Goal: Task Accomplishment & Management: Use online tool/utility

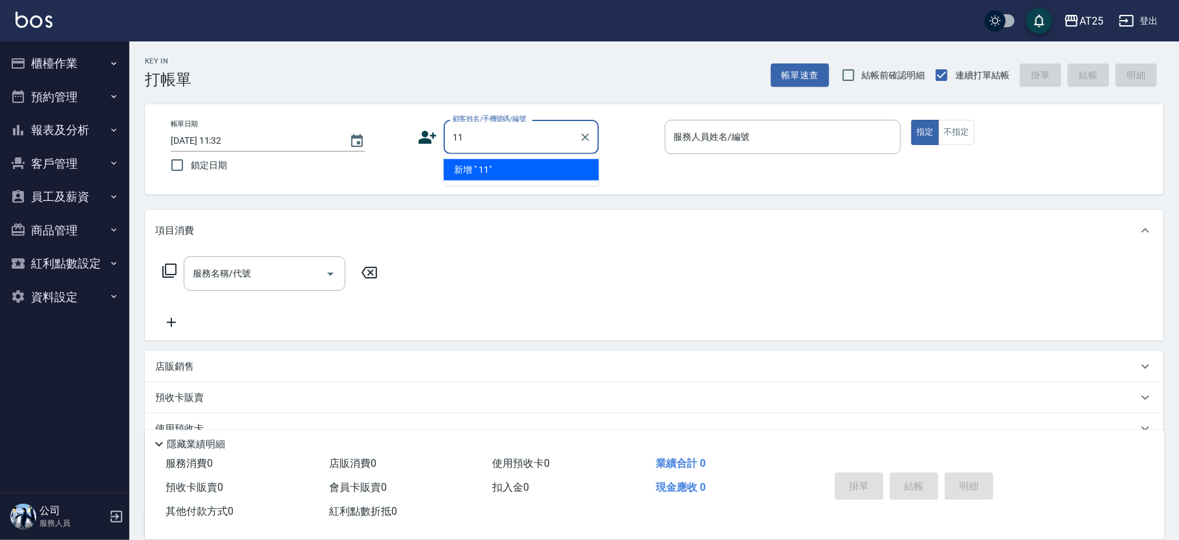
type input "11"
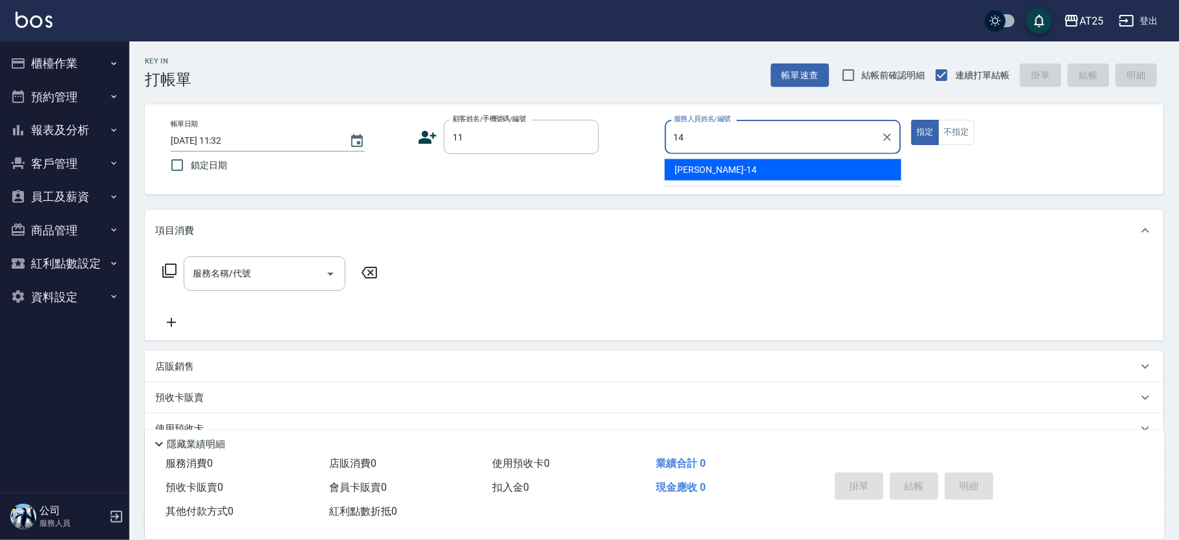
type input "[PERSON_NAME]-14"
type button "true"
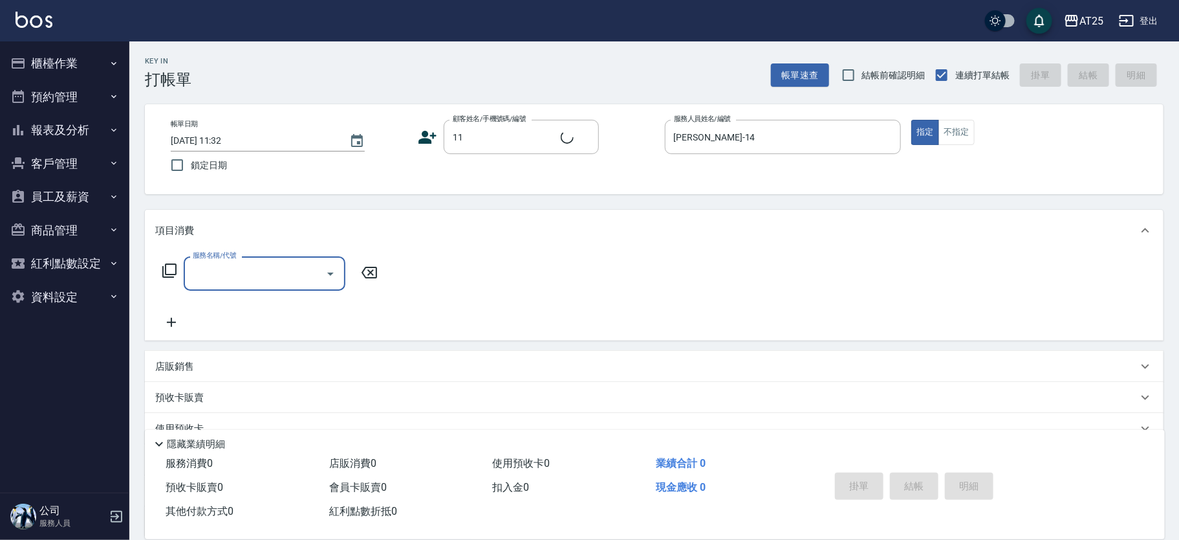
type input "無名字/ 11/null"
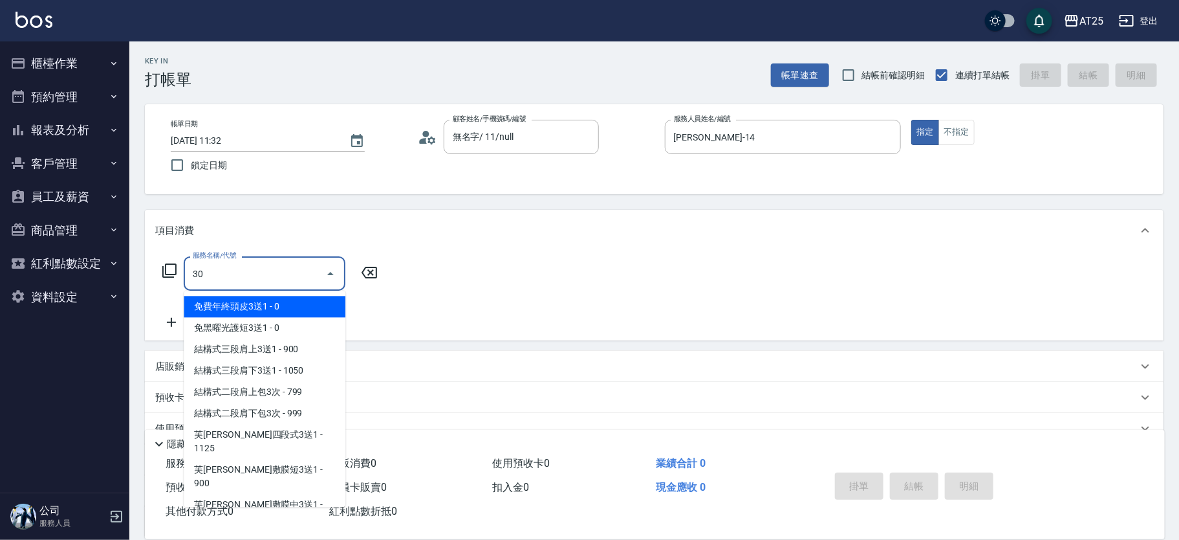
type input "301"
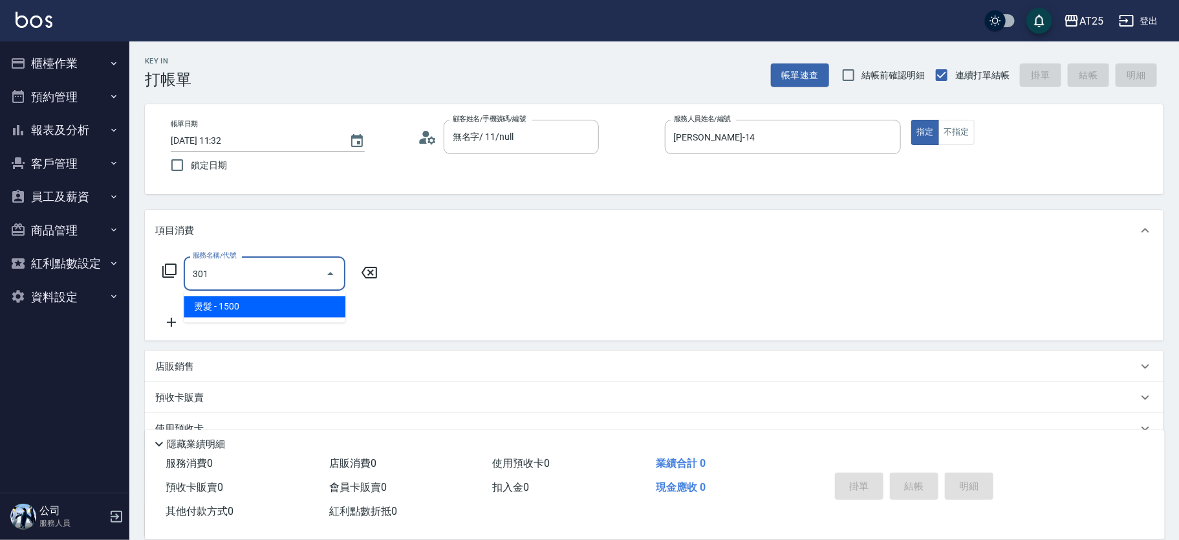
type input "150"
type input "燙髮(301)"
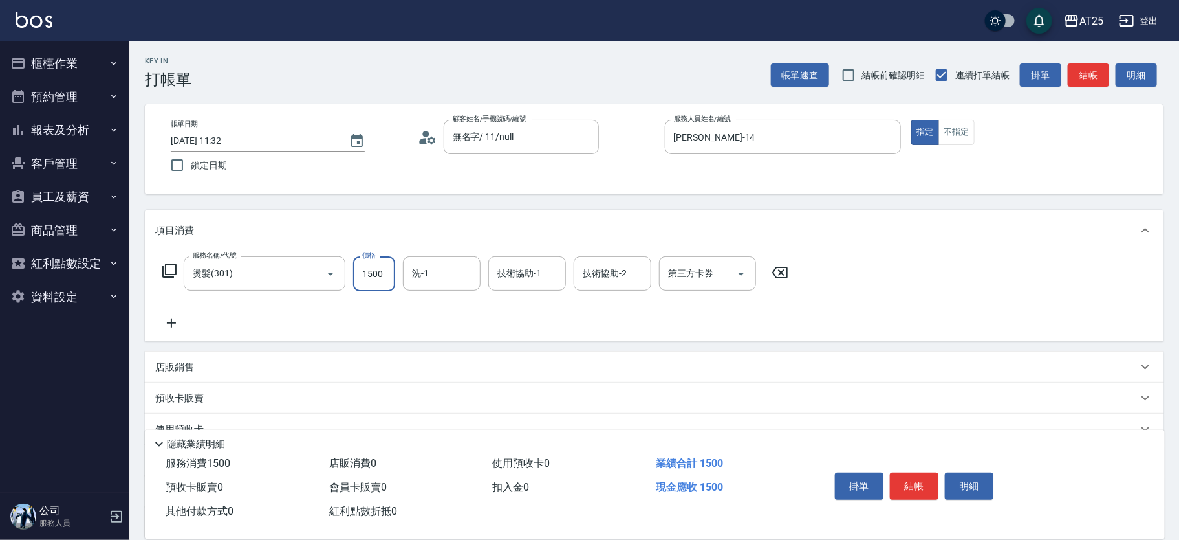
type input "0"
click at [367, 282] on input "0" at bounding box center [374, 273] width 42 height 35
type input "57"
type input "50"
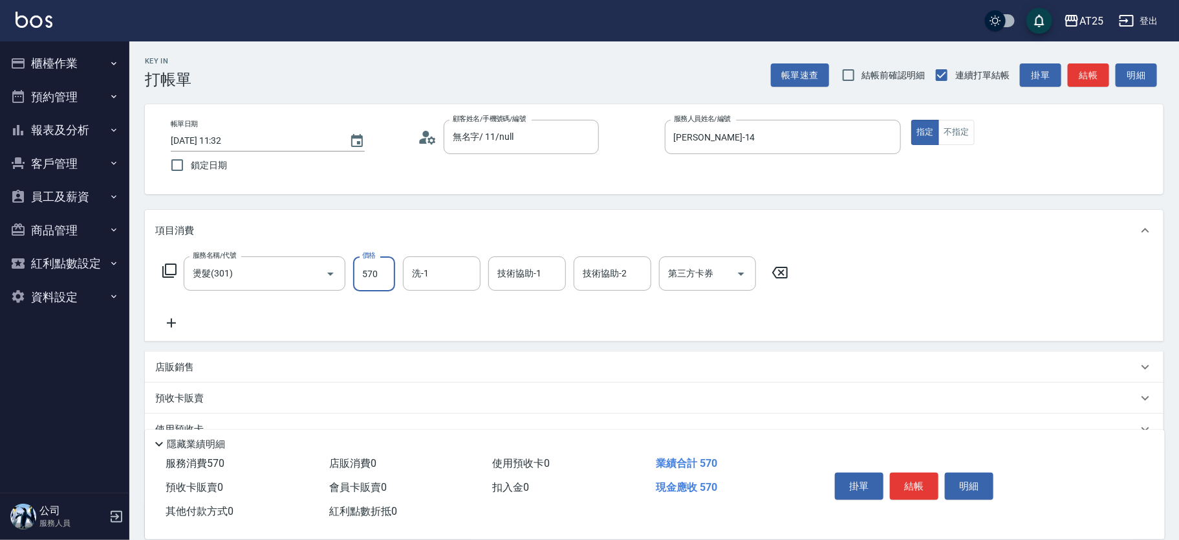
type input "570"
click at [912, 479] on button "結帳" at bounding box center [914, 485] width 49 height 27
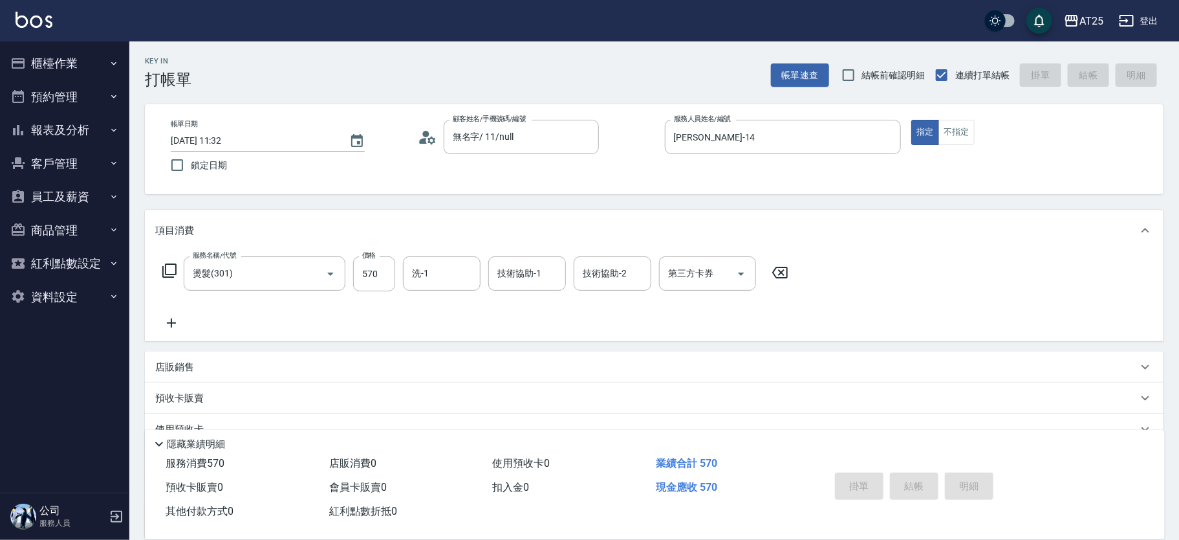
type input "2025/09/09 11:34"
type input "0"
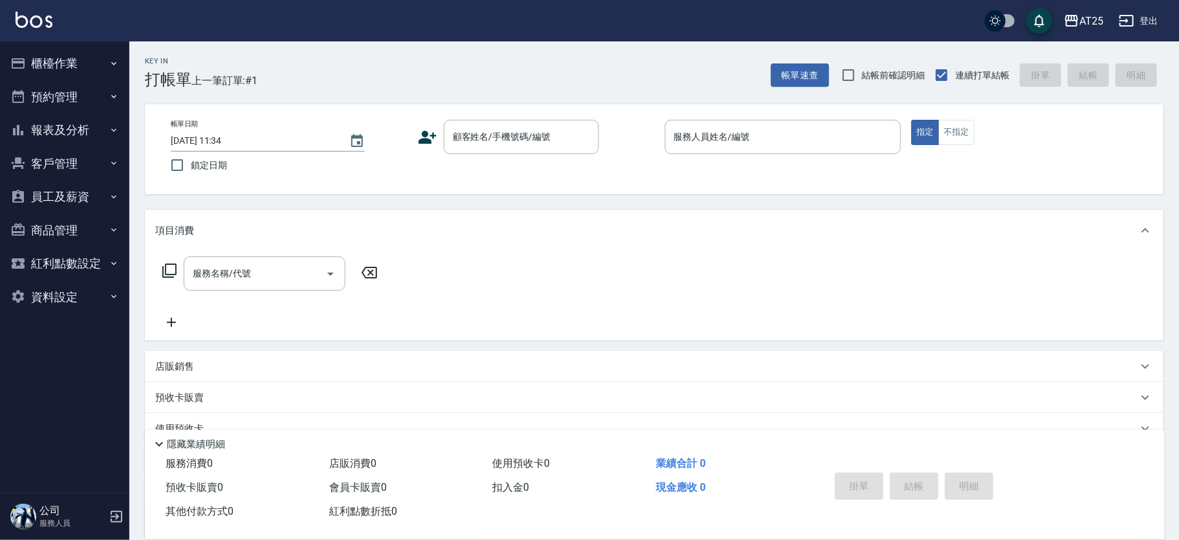
drag, startPoint x: 596, startPoint y: 387, endPoint x: 230, endPoint y: 10, distance: 525.2
click at [589, 370] on div "項目消費 服務名稱/代號 服務名稱/代號 店販銷售 服務人員姓名/編號 服務人員姓名/編號 商品代號/名稱 商品代號/名稱 預收卡販賣 卡券名稱/代號 卡券名…" at bounding box center [654, 373] width 1019 height 327
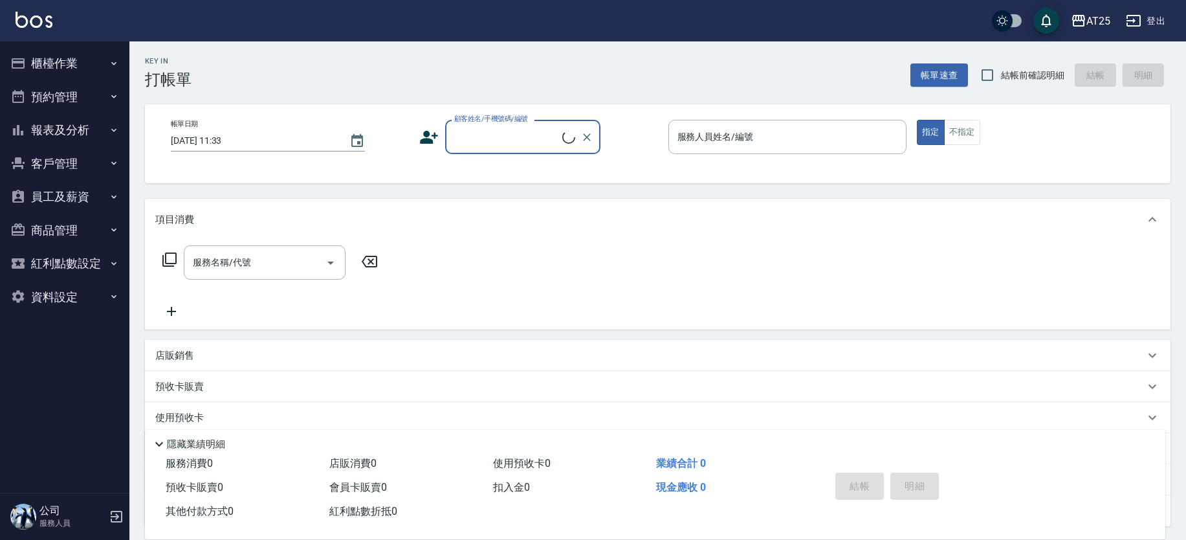
click at [74, 66] on button "櫃檯作業" at bounding box center [64, 64] width 119 height 34
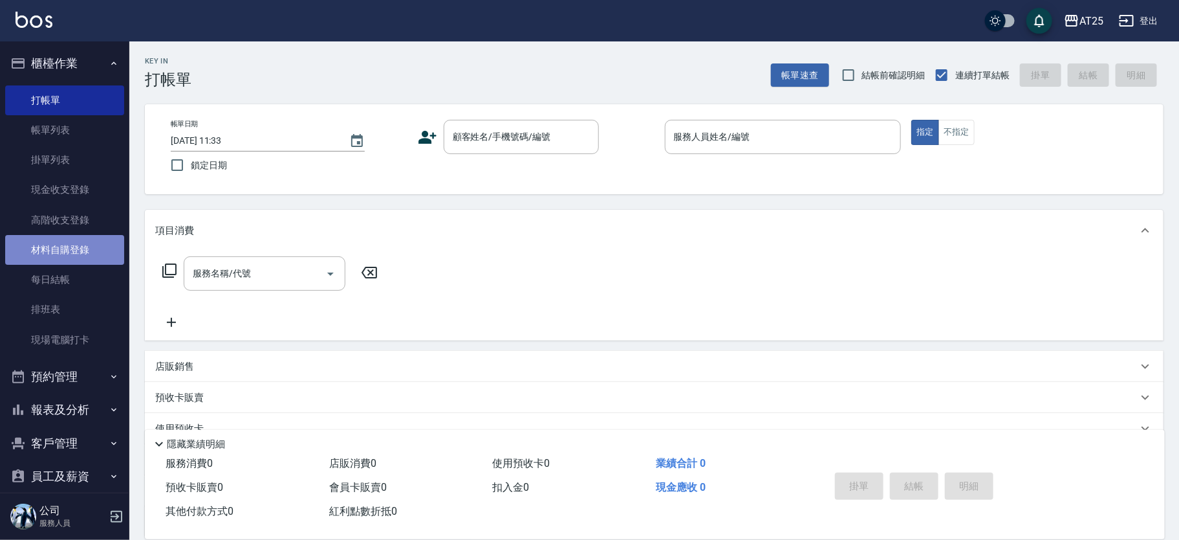
click at [74, 240] on link "材料自購登錄" at bounding box center [64, 250] width 119 height 30
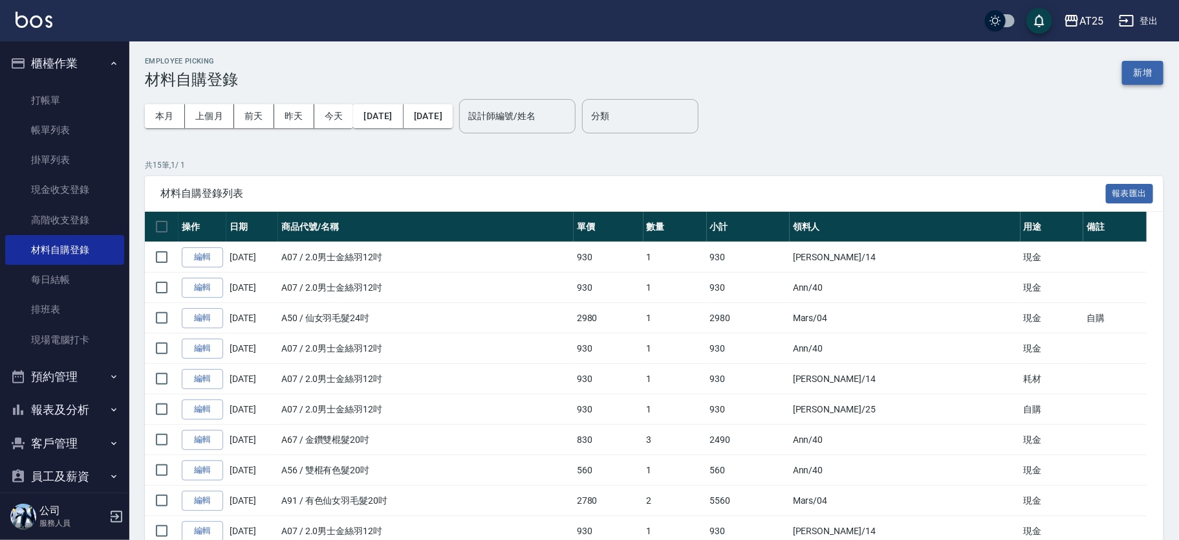
click at [1159, 74] on button "新增" at bounding box center [1142, 73] width 41 height 24
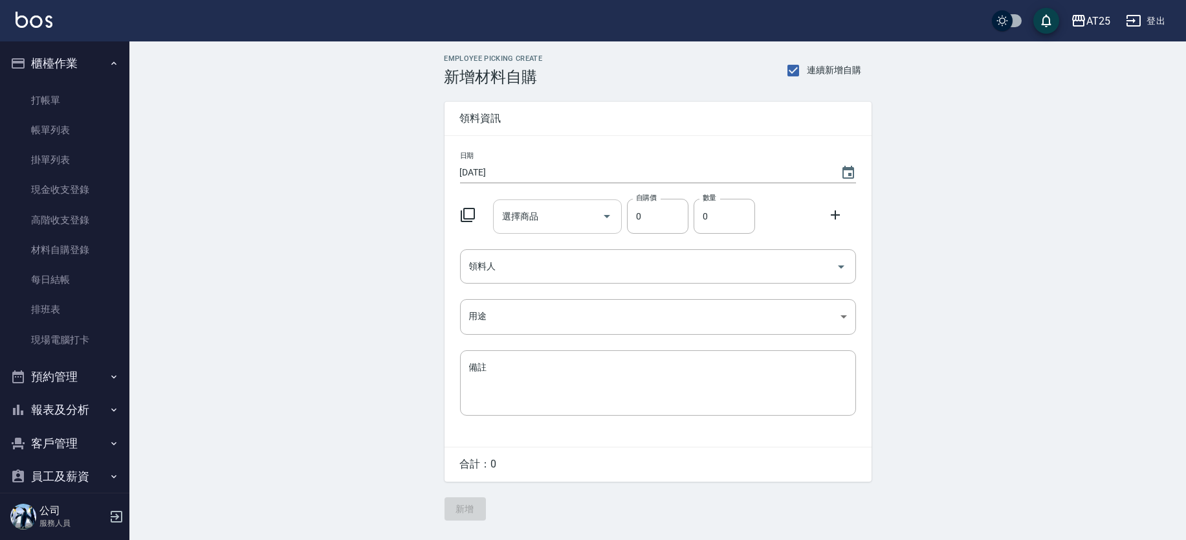
click at [552, 214] on input "選擇商品" at bounding box center [548, 216] width 98 height 23
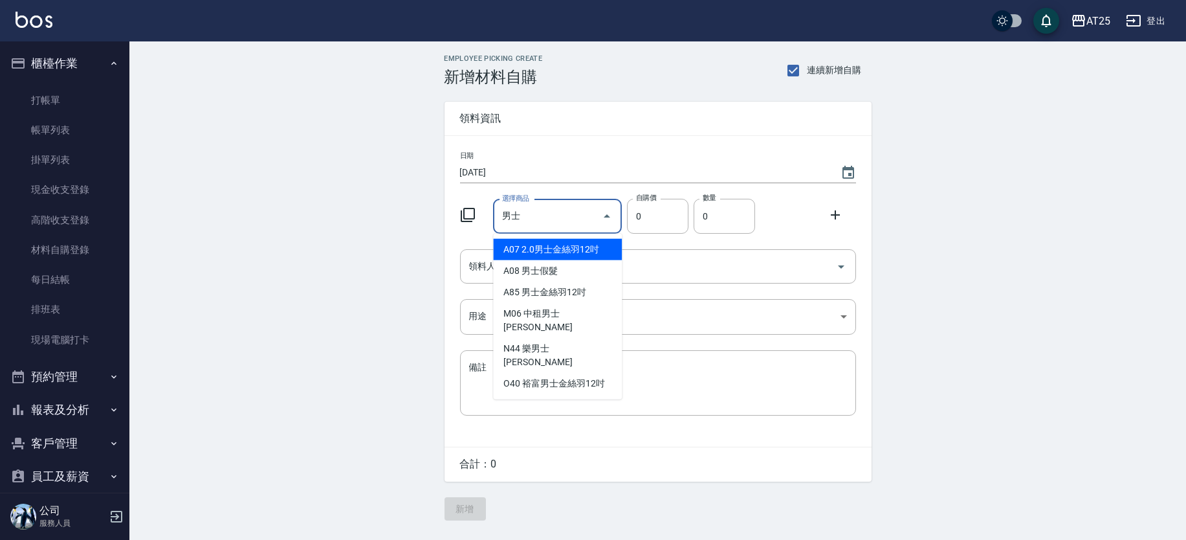
type input "2.0男士金絲羽12吋"
type input "930"
type input "1"
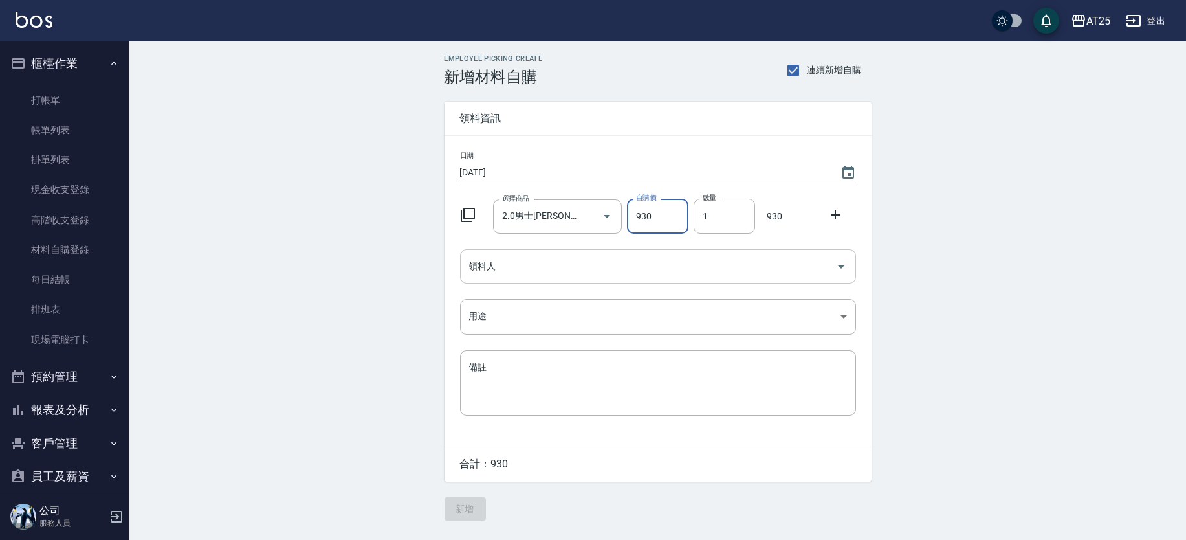
click at [588, 253] on div "領料人" at bounding box center [658, 266] width 396 height 34
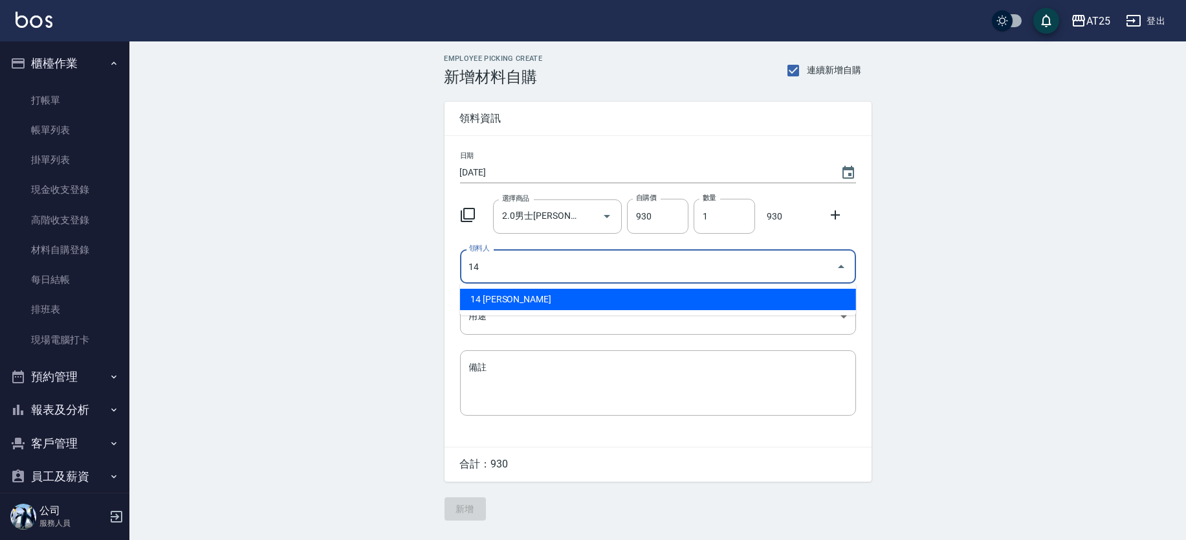
type input "14 Ken"
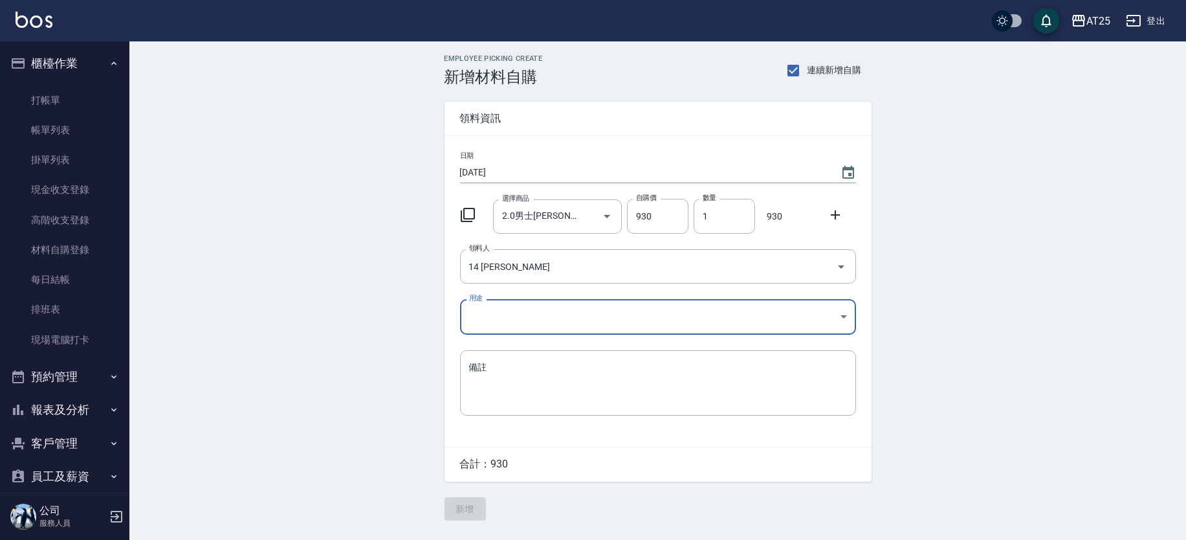
click at [415, 424] on div "Employee Picking Create 新增材料自購 連續新增自購 領料資訊 日期 2025/09/09 選擇商品 2.0男士金絲羽12吋 選擇商品 …" at bounding box center [657, 287] width 1056 height 492
click at [513, 320] on body "AT25 登出 櫃檯作業 打帳單 帳單列表 掛單列表 現金收支登錄 高階收支登錄 材料自購登錄 每日結帳 排班表 現場電腦打卡 預約管理 預約管理 單日預約紀…" at bounding box center [593, 270] width 1186 height 540
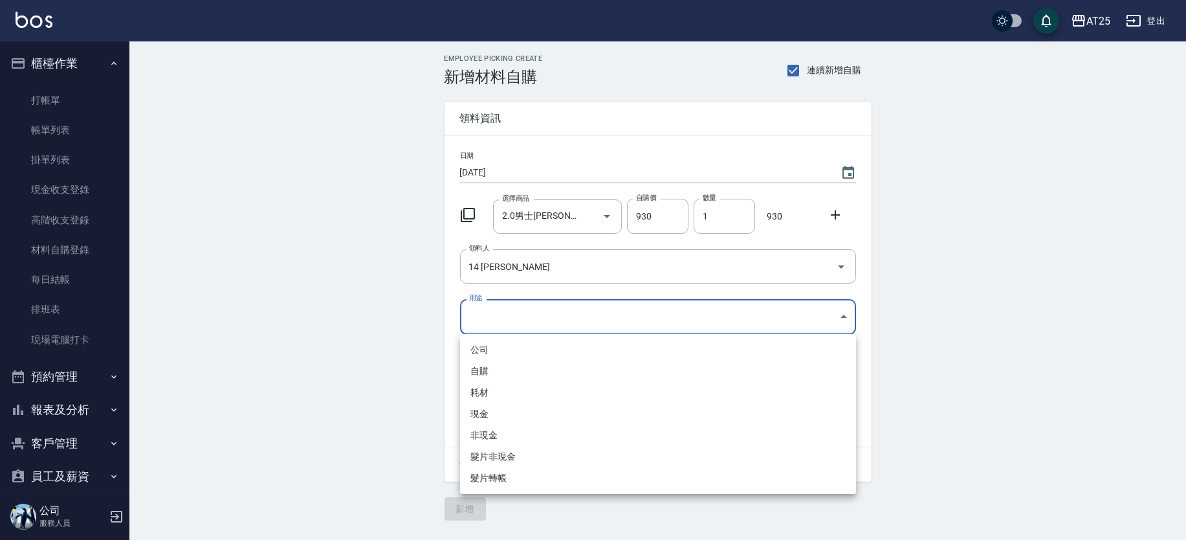
click at [486, 408] on li "現金" at bounding box center [658, 413] width 396 height 21
type input "現金"
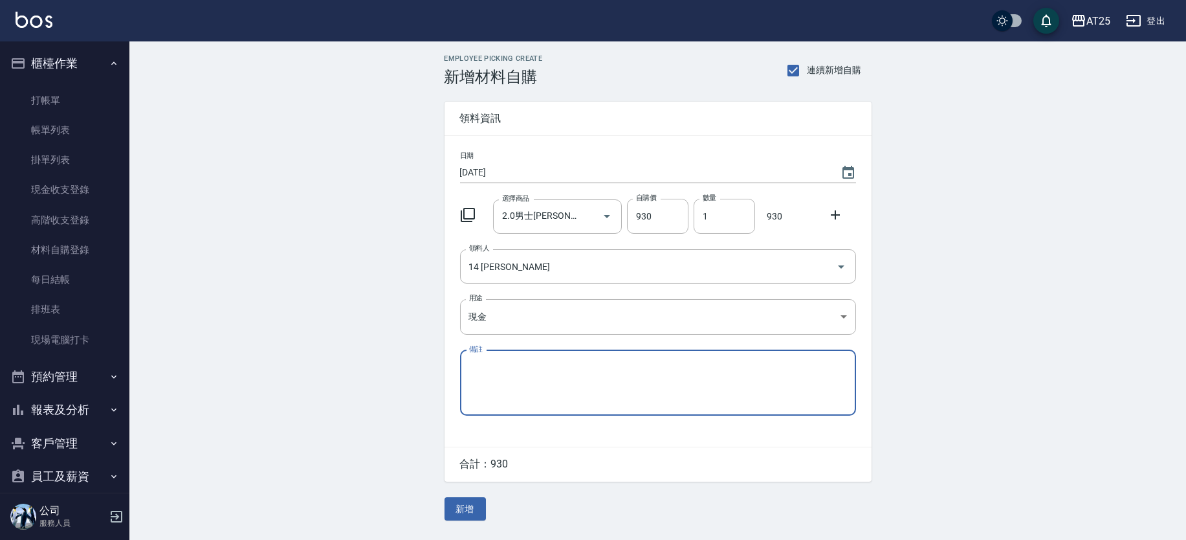
click at [349, 391] on div "公司 自購 耗材 現金 非現金 髮片非現金 髮片轉帳" at bounding box center [593, 270] width 1186 height 540
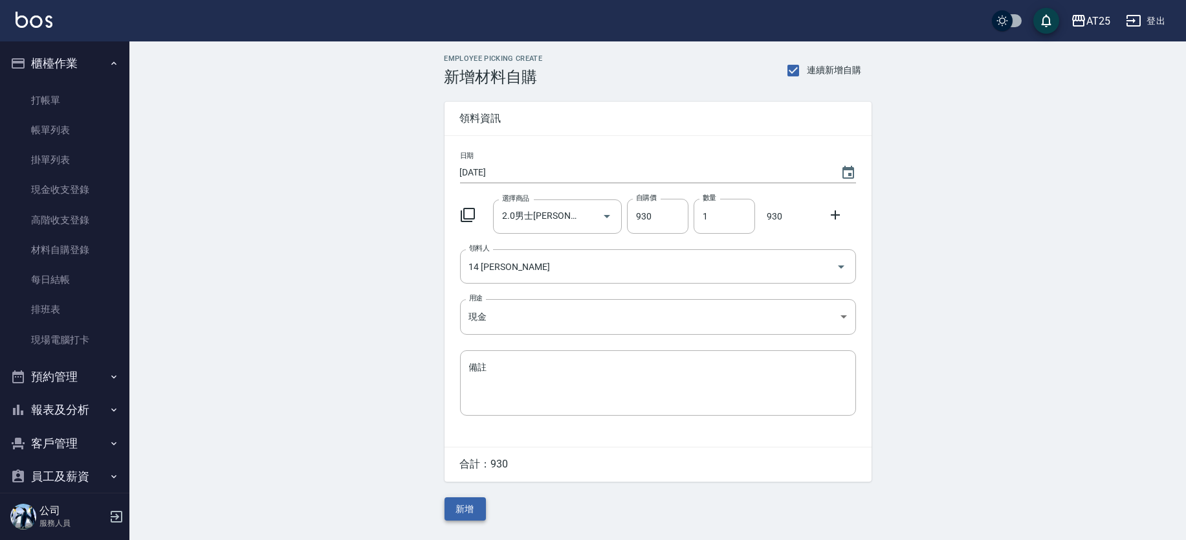
click at [465, 503] on button "新增" at bounding box center [464, 509] width 41 height 24
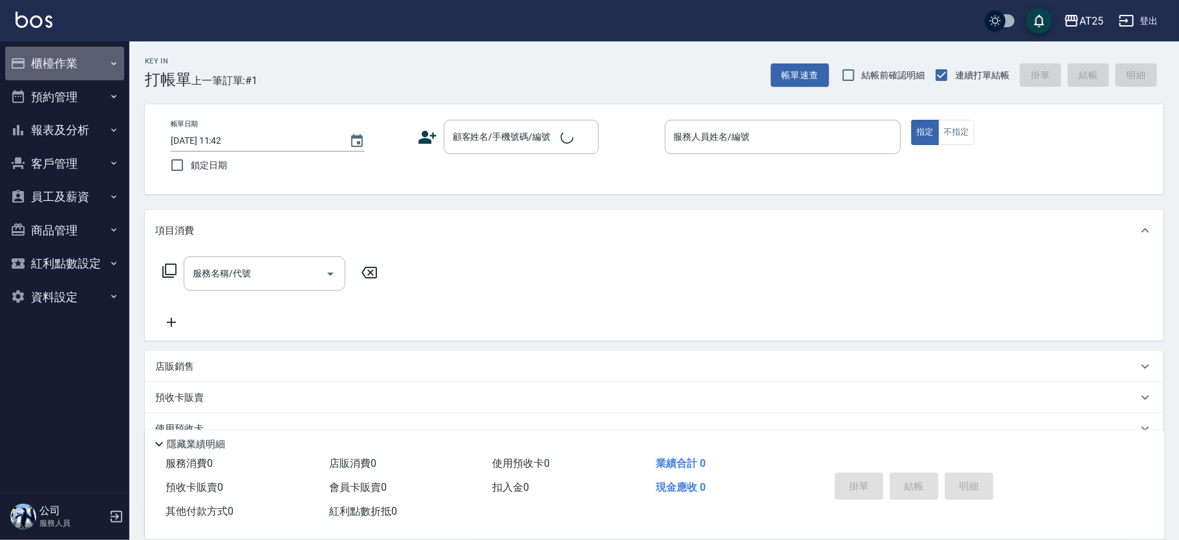
click at [62, 72] on button "櫃檯作業" at bounding box center [64, 64] width 119 height 34
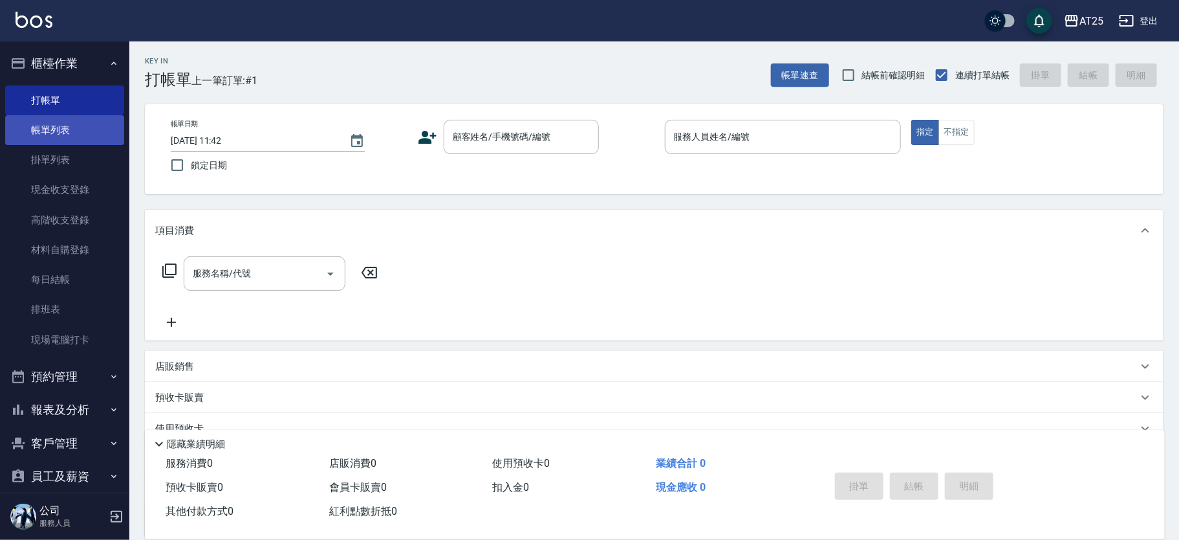
click at [72, 119] on link "帳單列表" at bounding box center [64, 130] width 119 height 30
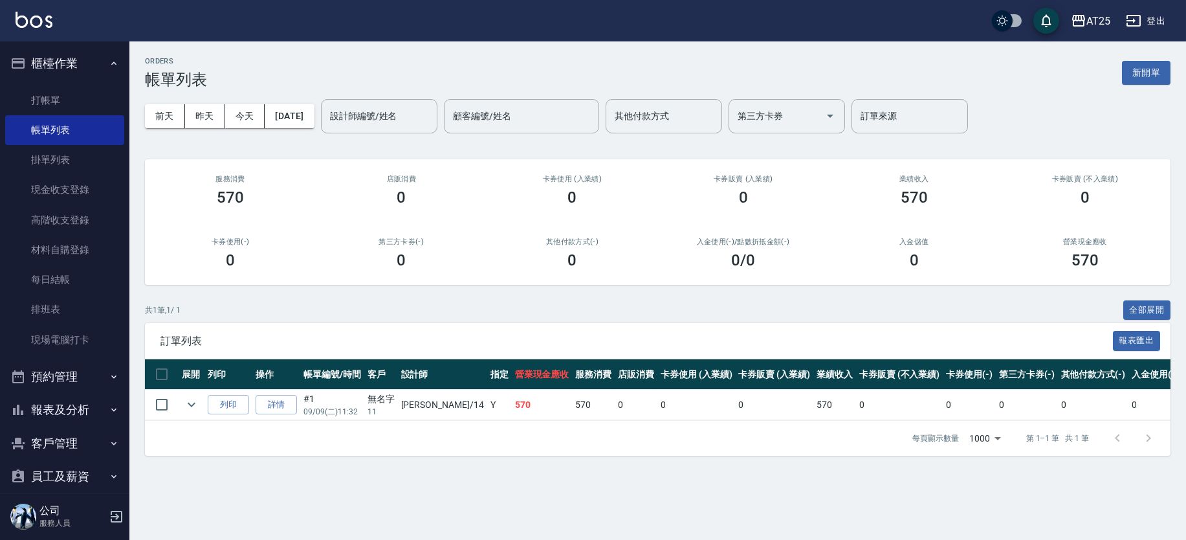
click at [89, 402] on button "報表及分析" at bounding box center [64, 410] width 119 height 34
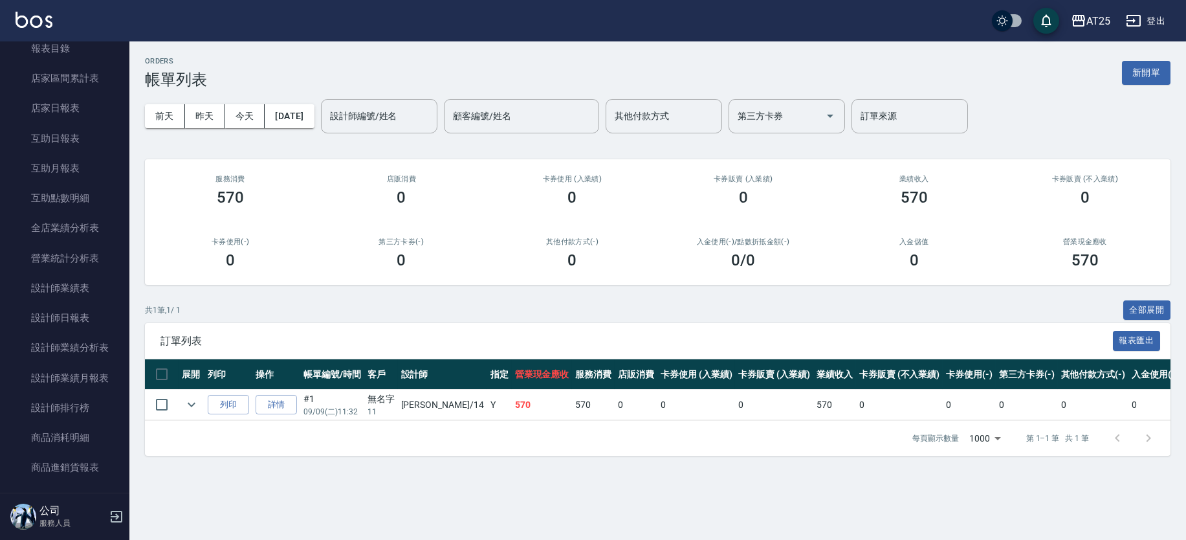
scroll to position [408, 0]
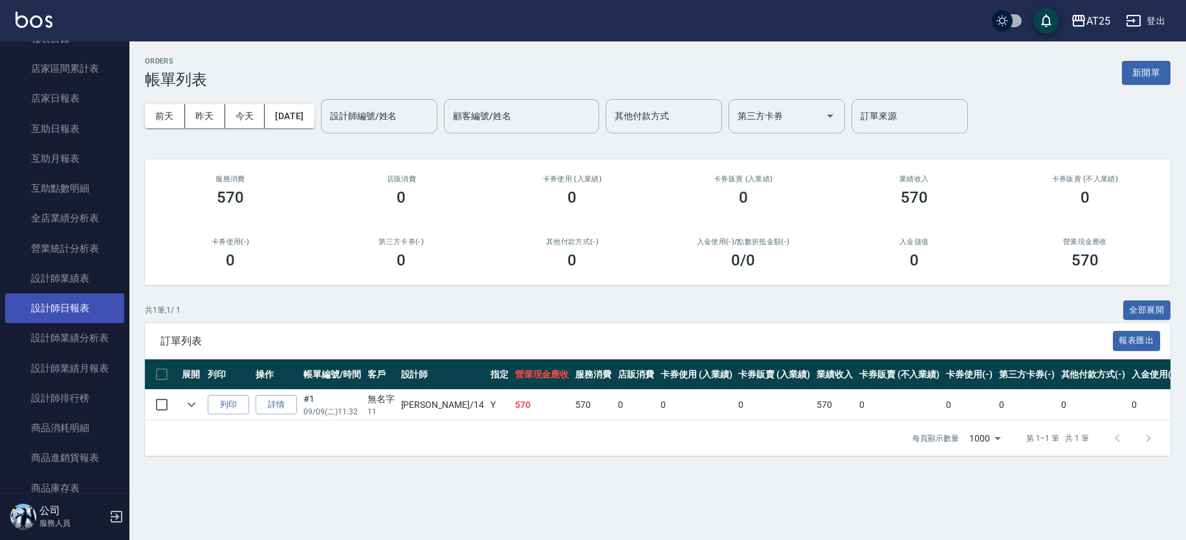
click at [69, 309] on link "設計師日報表" at bounding box center [64, 308] width 119 height 30
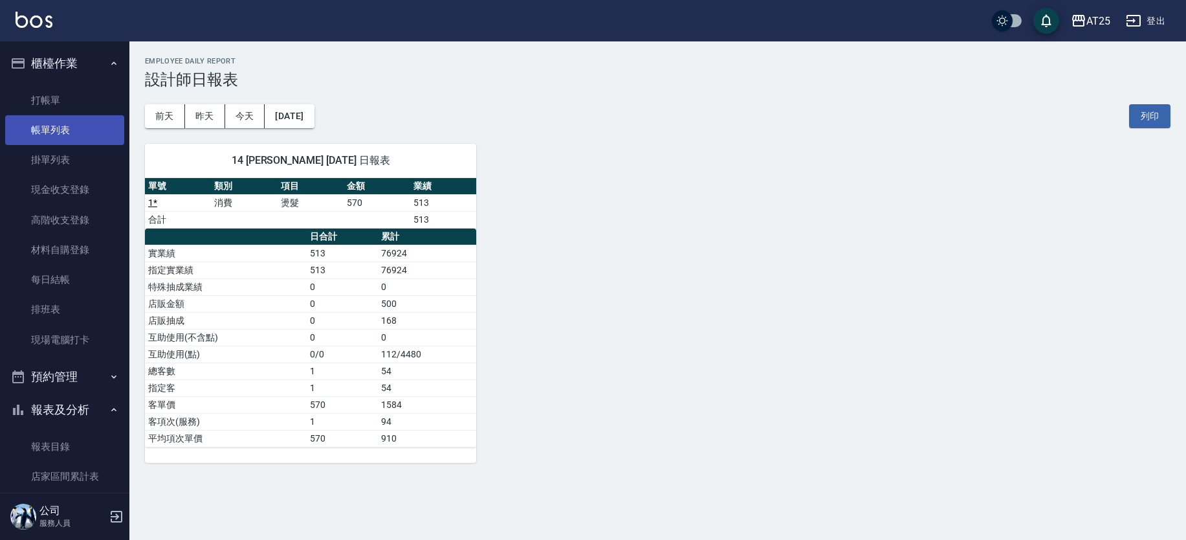
click at [65, 121] on link "帳單列表" at bounding box center [64, 130] width 119 height 30
